Goal: Answer question/provide support

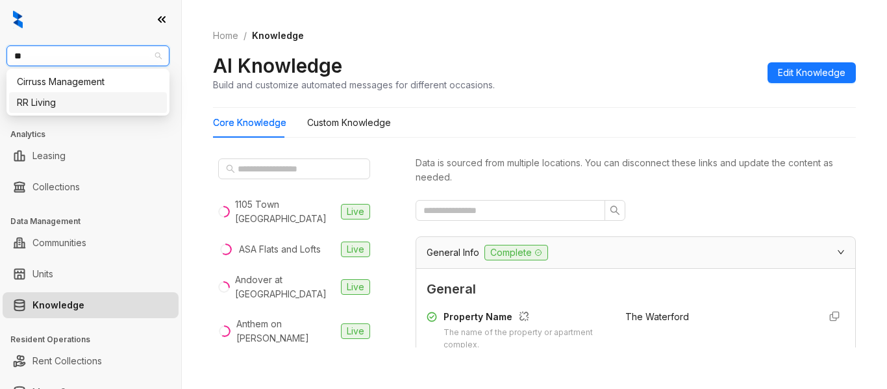
click at [109, 104] on div "RR Living" at bounding box center [88, 102] width 142 height 14
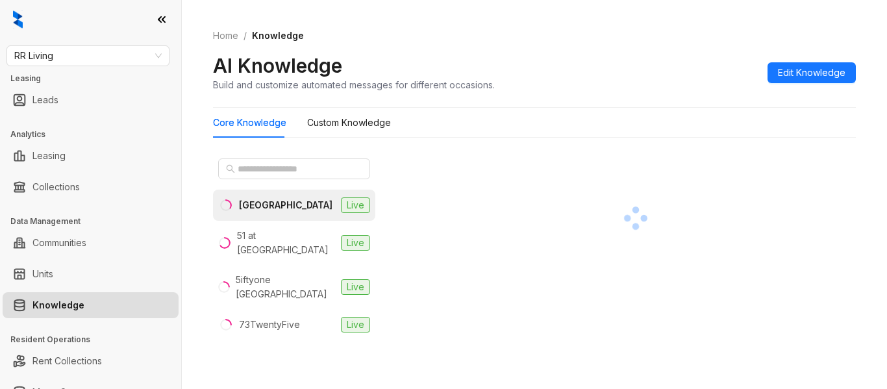
click at [295, 201] on li "[GEOGRAPHIC_DATA] Live" at bounding box center [294, 205] width 162 height 31
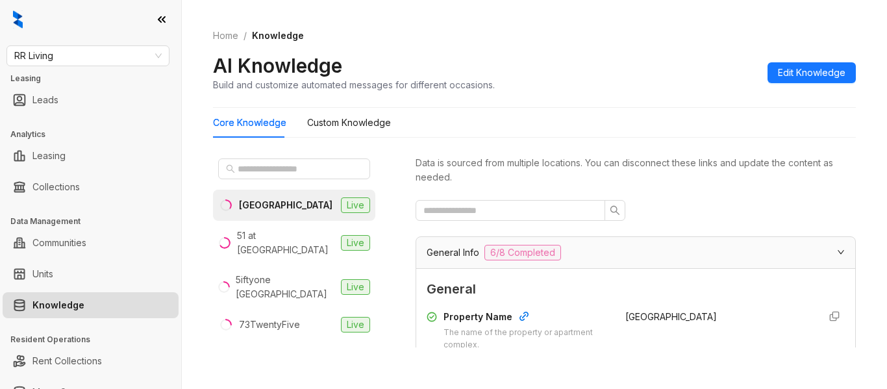
scroll to position [169, 0]
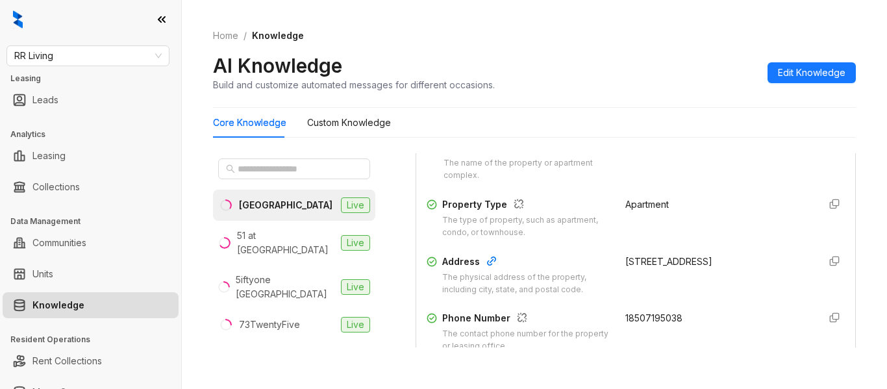
click at [625, 318] on span "18507195038" at bounding box center [653, 317] width 57 height 11
copy div "18507195038"
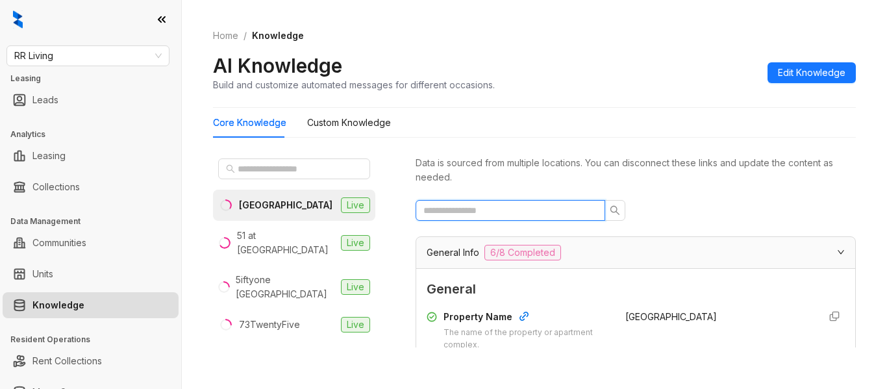
click at [530, 209] on input "text" at bounding box center [505, 210] width 164 height 14
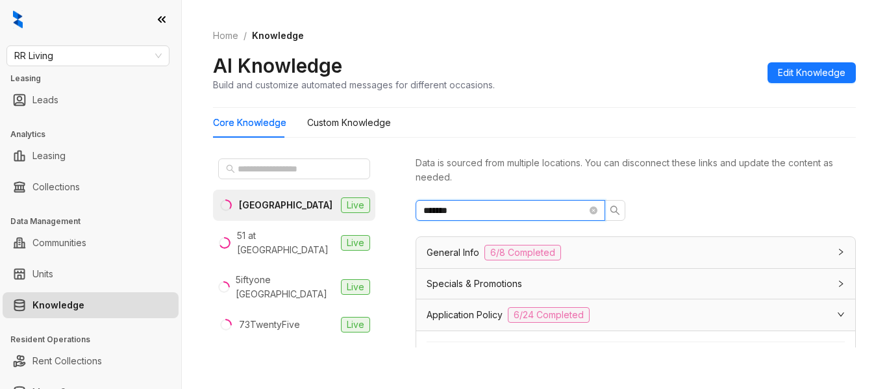
type input "*******"
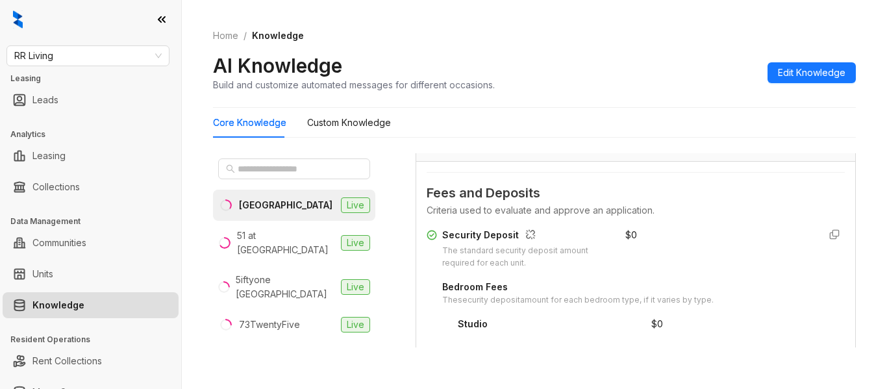
click at [625, 231] on div "$ 0" at bounding box center [631, 235] width 12 height 14
